Goal: Task Accomplishment & Management: Manage account settings

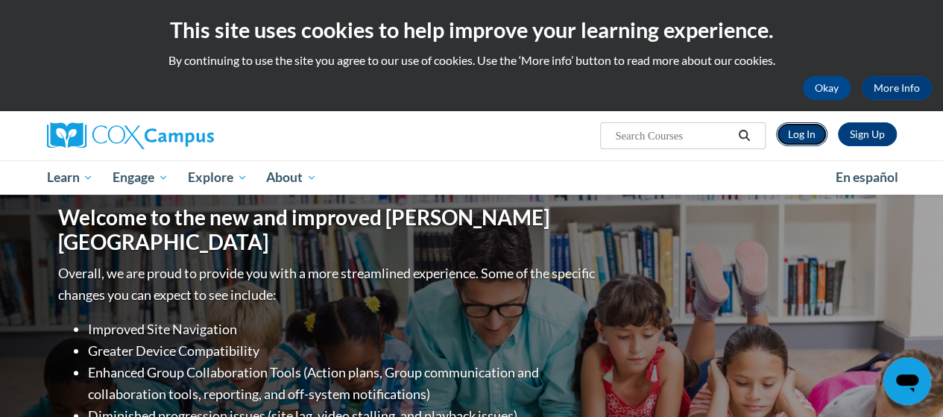
click at [797, 132] on link "Log In" at bounding box center [801, 134] width 51 height 24
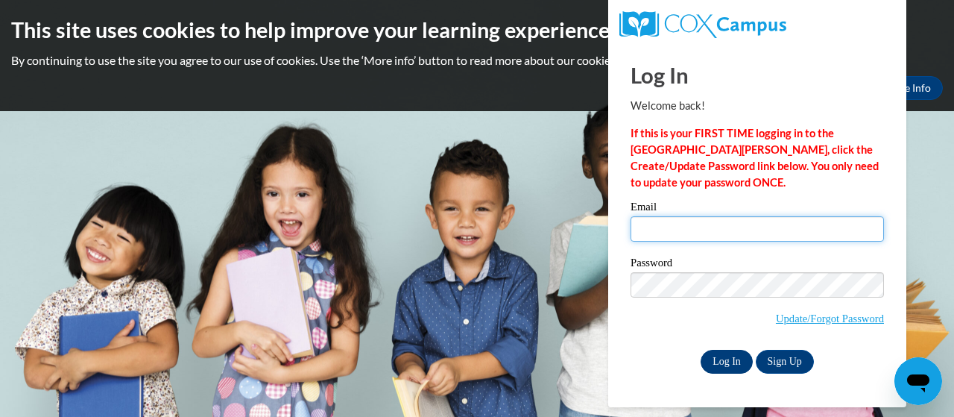
type input "sdill@mocinc.org"
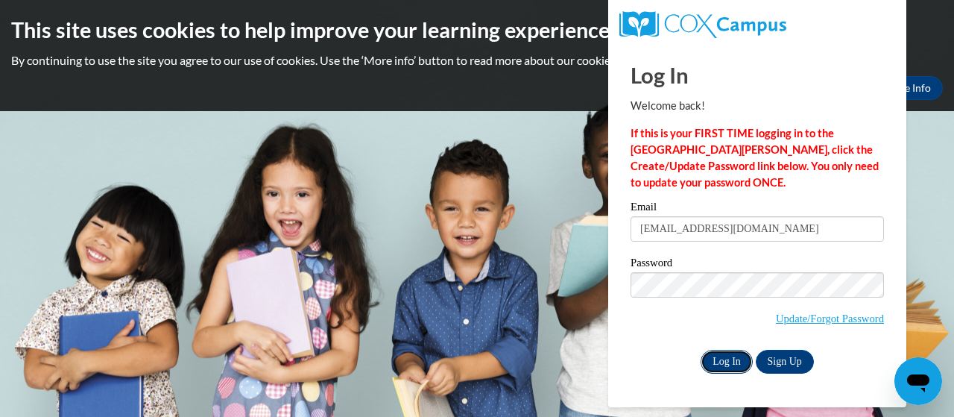
click at [725, 355] on input "Log In" at bounding box center [726, 361] width 52 height 24
click at [726, 360] on input "Log In" at bounding box center [726, 361] width 52 height 24
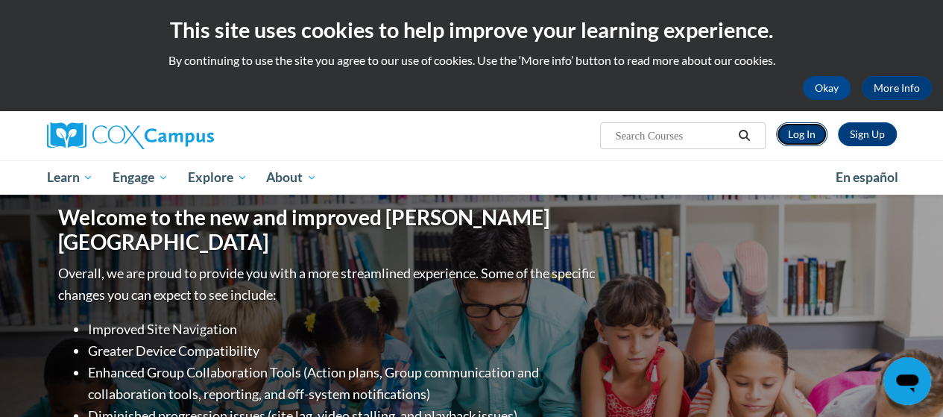
click at [797, 136] on link "Log In" at bounding box center [801, 134] width 51 height 24
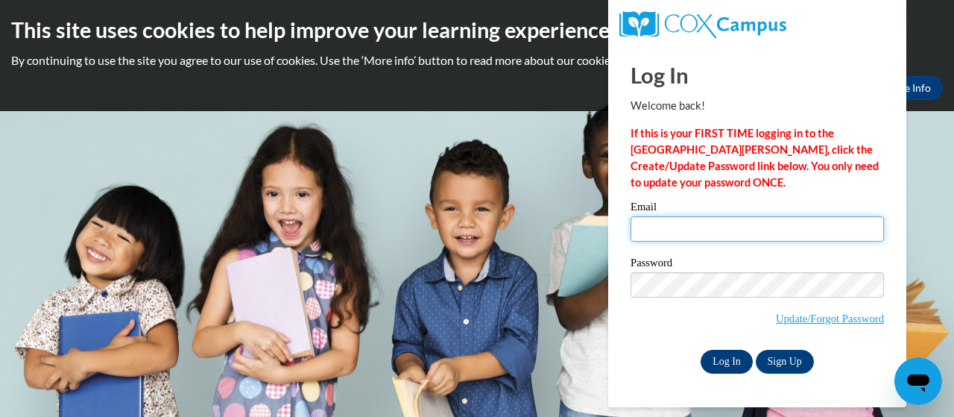
type input "sdill@mocinc.org"
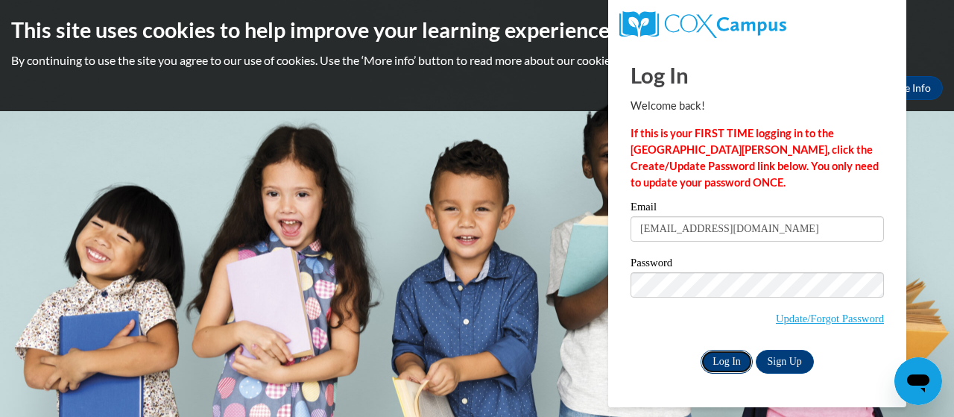
click at [711, 356] on input "Log In" at bounding box center [726, 361] width 52 height 24
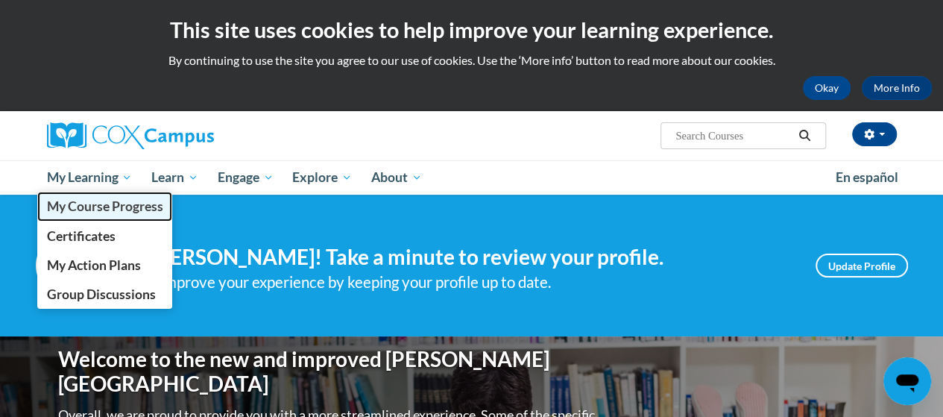
click at [116, 210] on span "My Course Progress" at bounding box center [104, 206] width 116 height 16
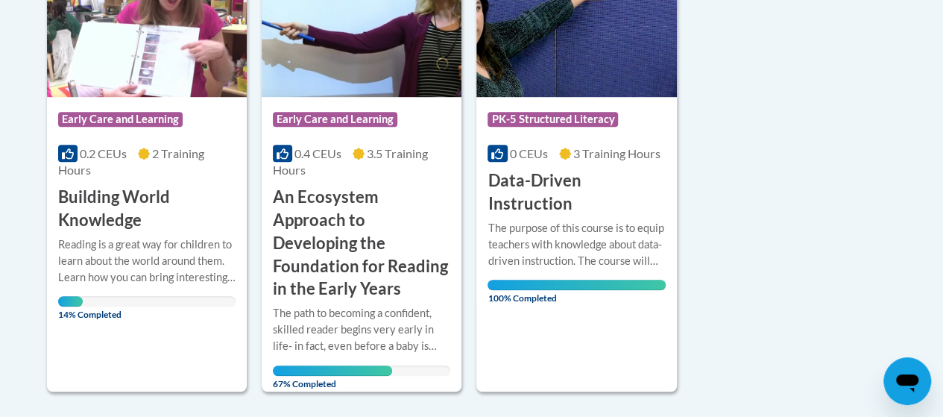
scroll to position [522, 0]
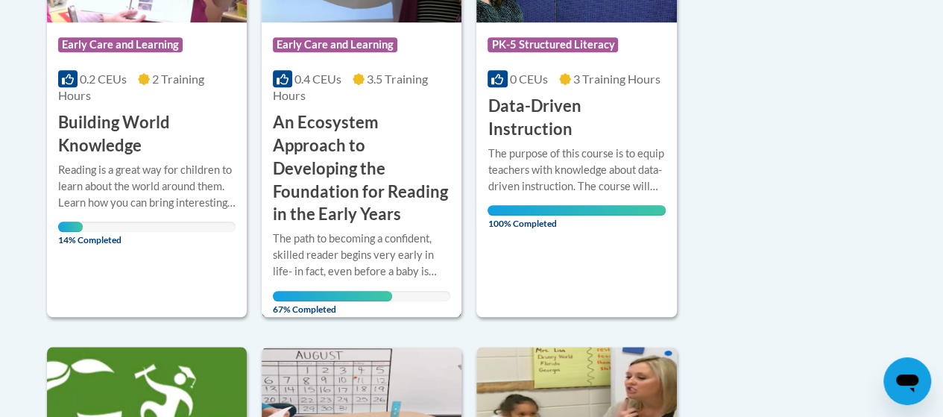
click at [325, 127] on h3 "An Ecosystem Approach to Developing the Foundation for Reading in the Early Yea…" at bounding box center [361, 168] width 177 height 115
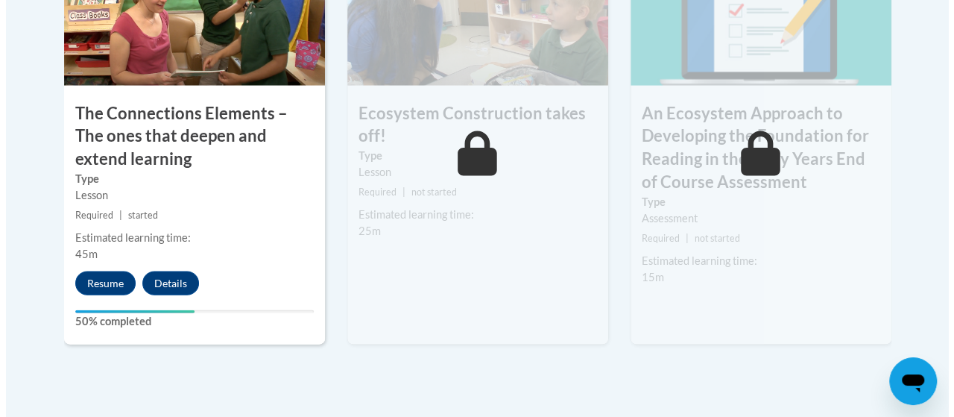
scroll to position [1490, 0]
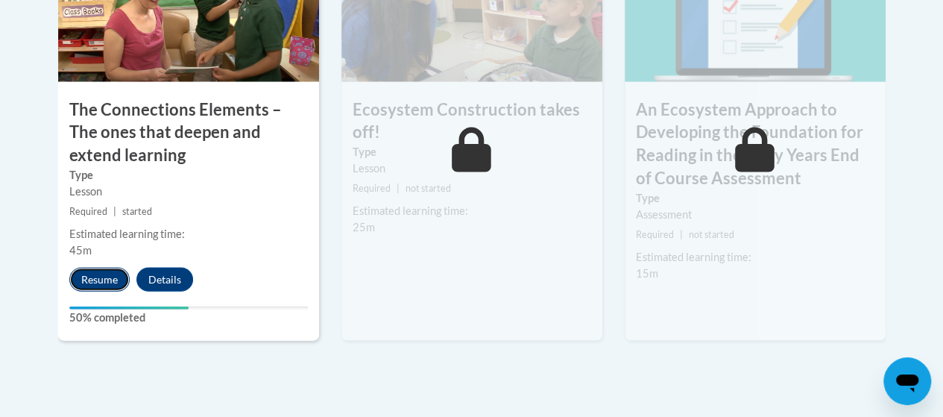
click at [96, 279] on button "Resume" at bounding box center [99, 280] width 60 height 24
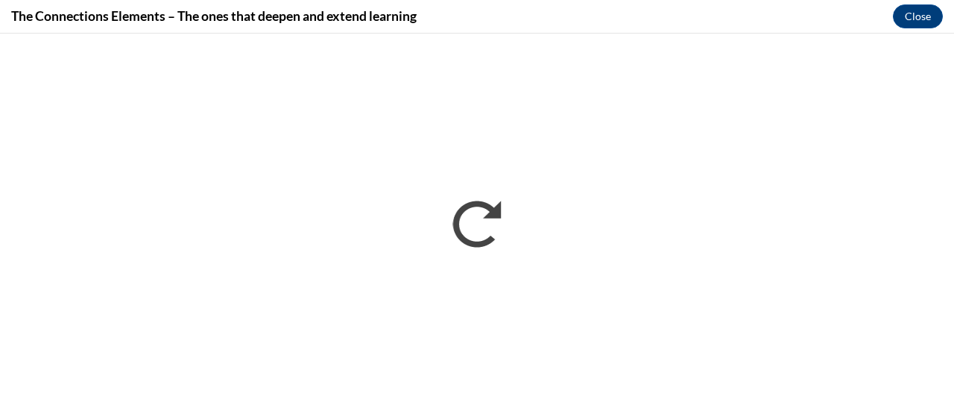
scroll to position [0, 0]
